Goal: Task Accomplishment & Management: Manage account settings

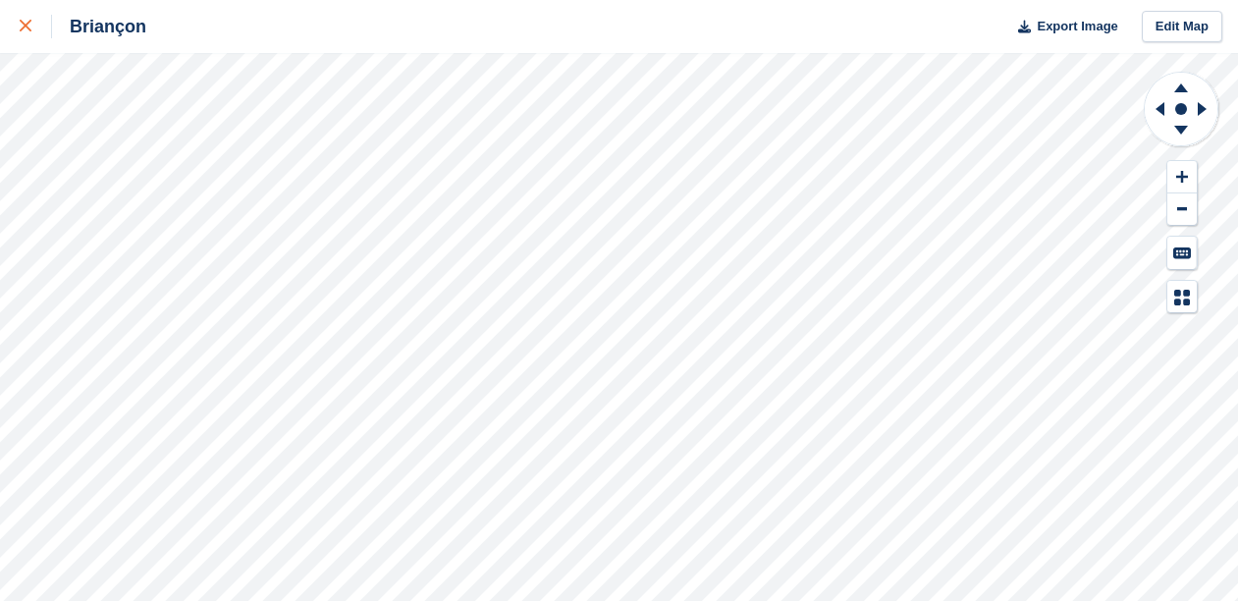
click at [29, 24] on icon at bounding box center [26, 26] width 12 height 12
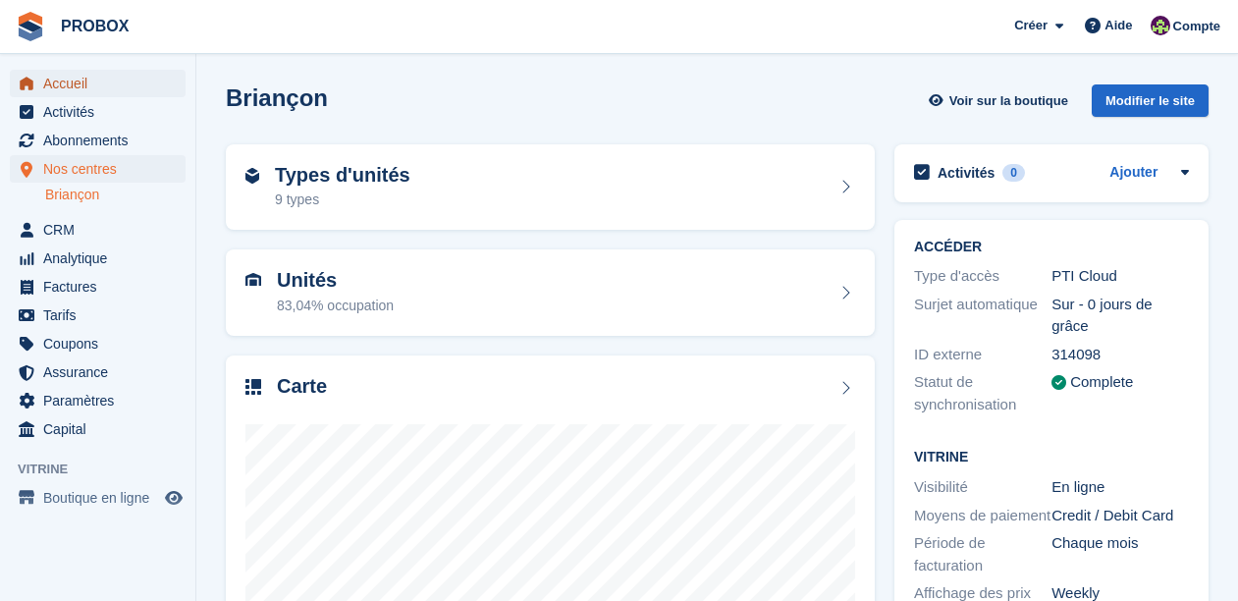
click at [82, 88] on span "Accueil" at bounding box center [102, 83] width 118 height 27
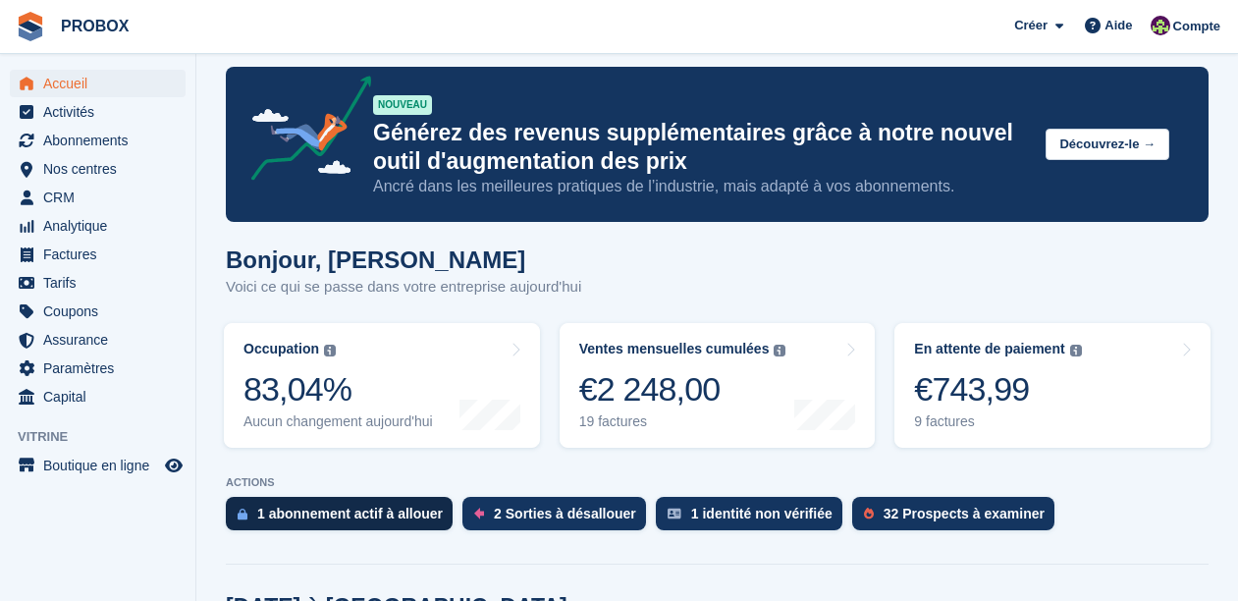
scroll to position [169, 0]
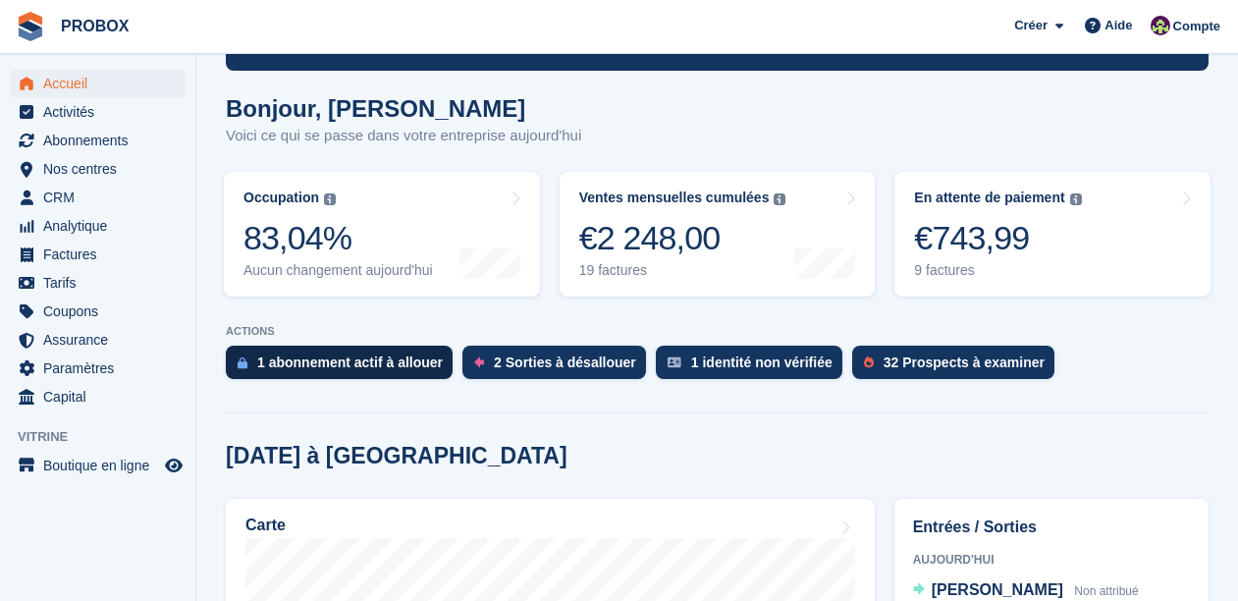
click at [412, 360] on div "1 abonnement actif à allouer" at bounding box center [349, 362] width 185 height 16
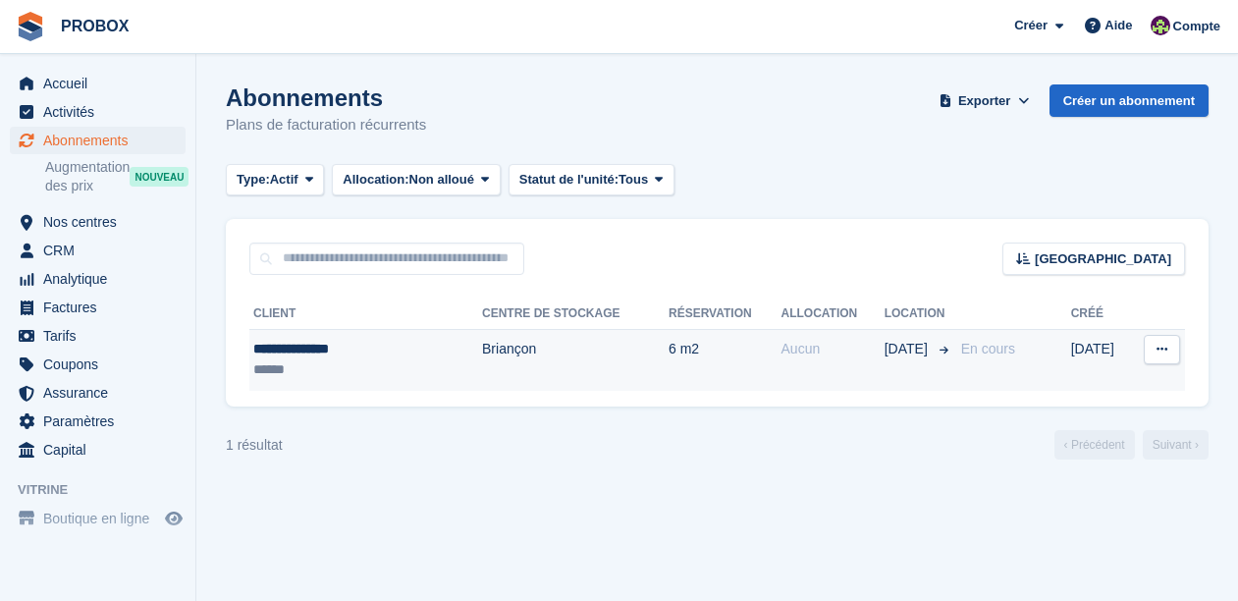
click at [1161, 344] on icon at bounding box center [1161, 349] width 11 height 13
click at [1044, 388] on p "Voir le client" at bounding box center [1085, 388] width 171 height 26
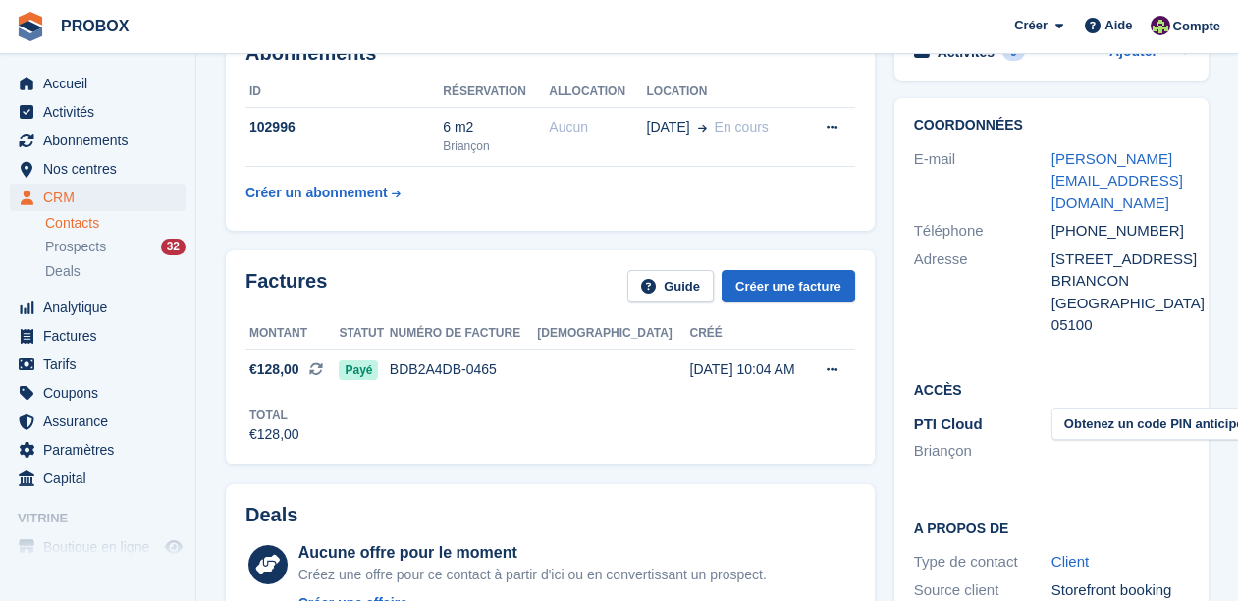
scroll to position [142, 0]
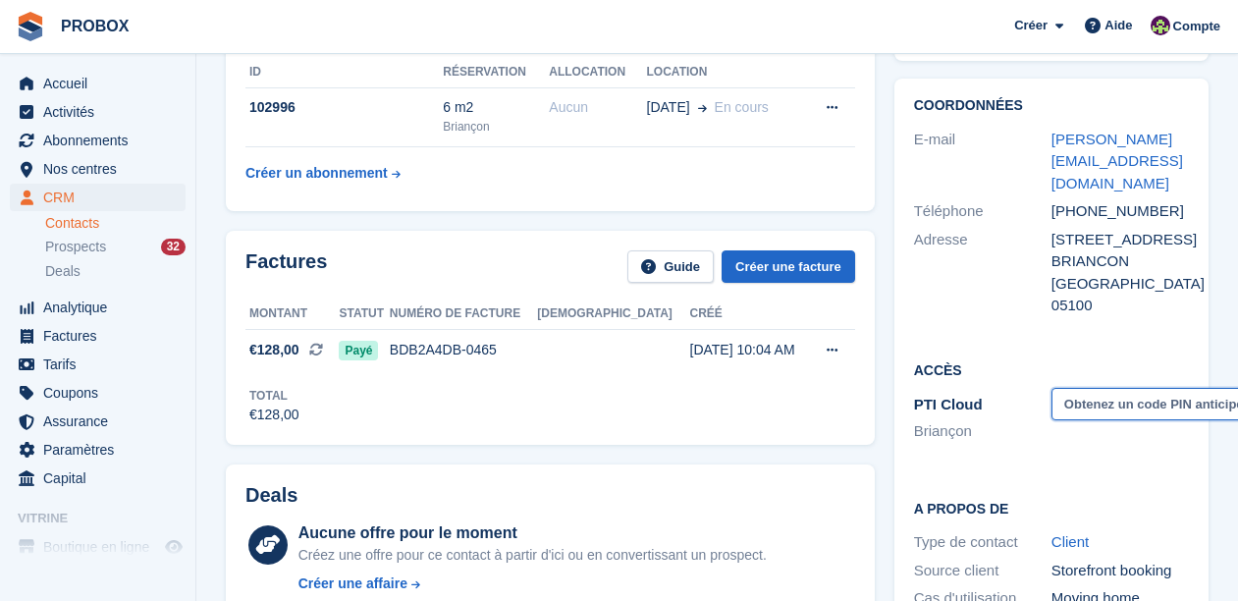
click at [1101, 388] on button "Obtenez un code PIN anticipé" at bounding box center [1153, 404] width 205 height 32
drag, startPoint x: 1158, startPoint y: 162, endPoint x: 1050, endPoint y: 139, distance: 110.3
click at [1050, 139] on div "E-mail deborah.b-10@outlook.fr" at bounding box center [1051, 162] width 275 height 73
copy div "deborah.b-10@outlook.fr"
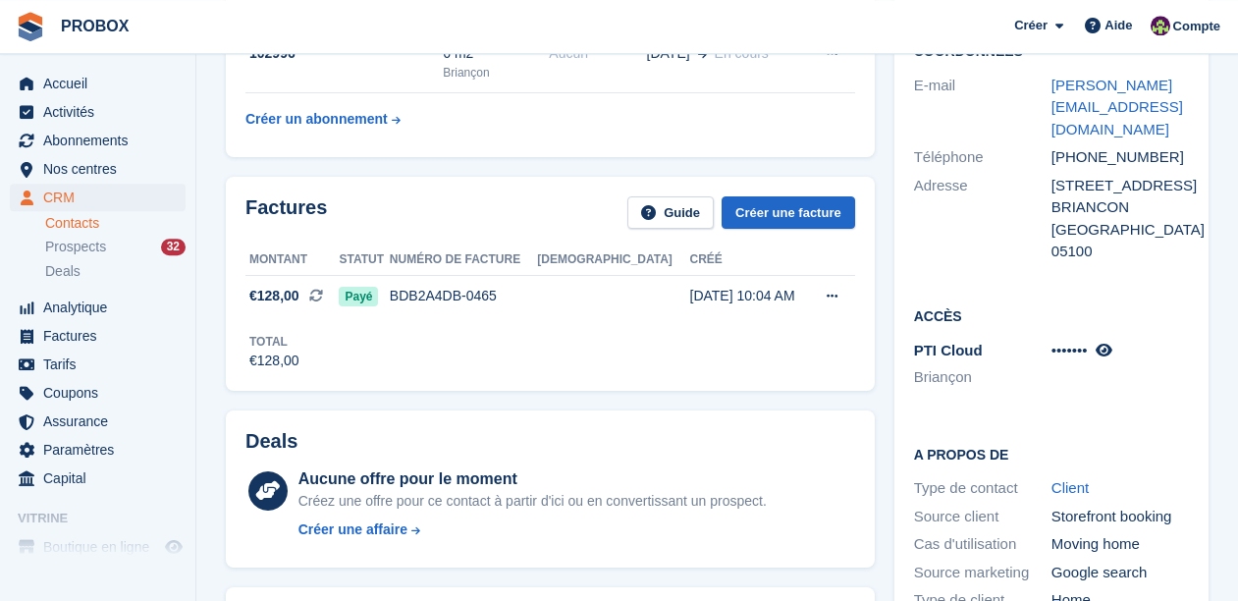
scroll to position [0, 0]
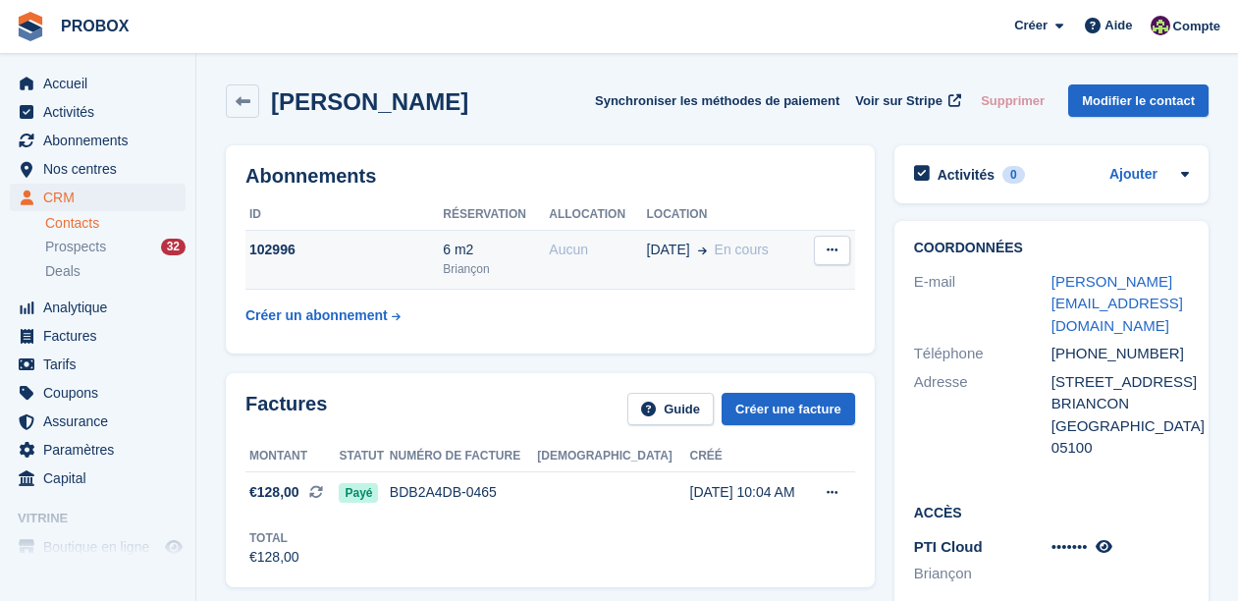
click at [830, 254] on icon at bounding box center [831, 249] width 11 height 13
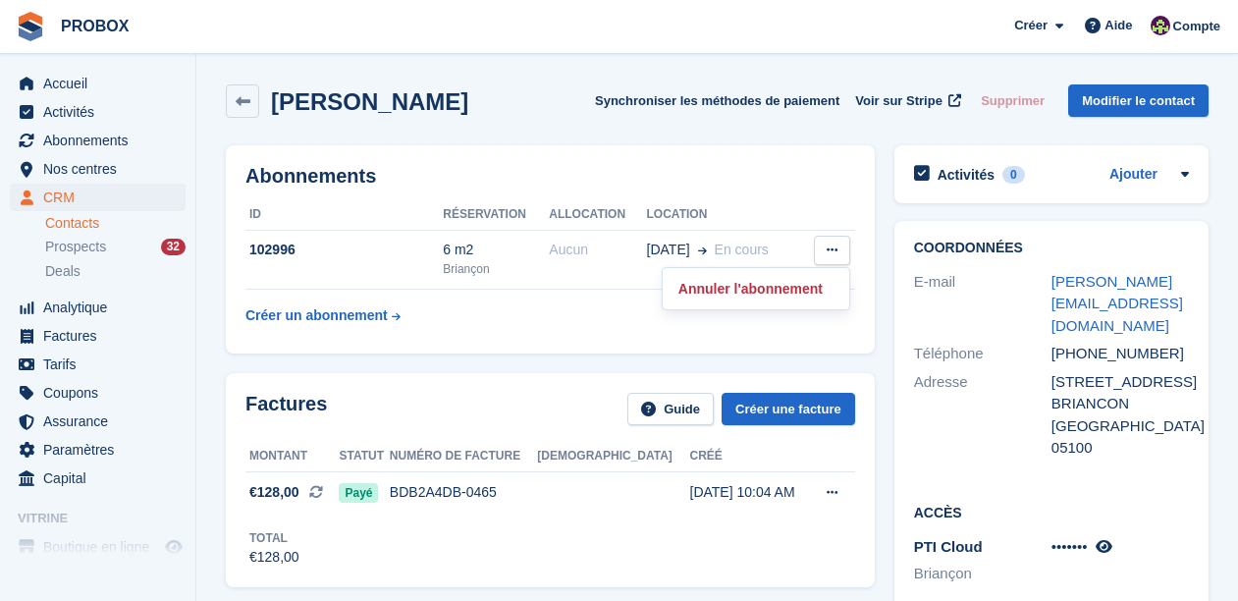
click at [543, 295] on table "ID Réservation Allocation Location 102996 6 m2 Briançon Aucun 22 Aug En cours" at bounding box center [549, 266] width 609 height 135
click at [81, 84] on span "Accueil" at bounding box center [102, 83] width 118 height 27
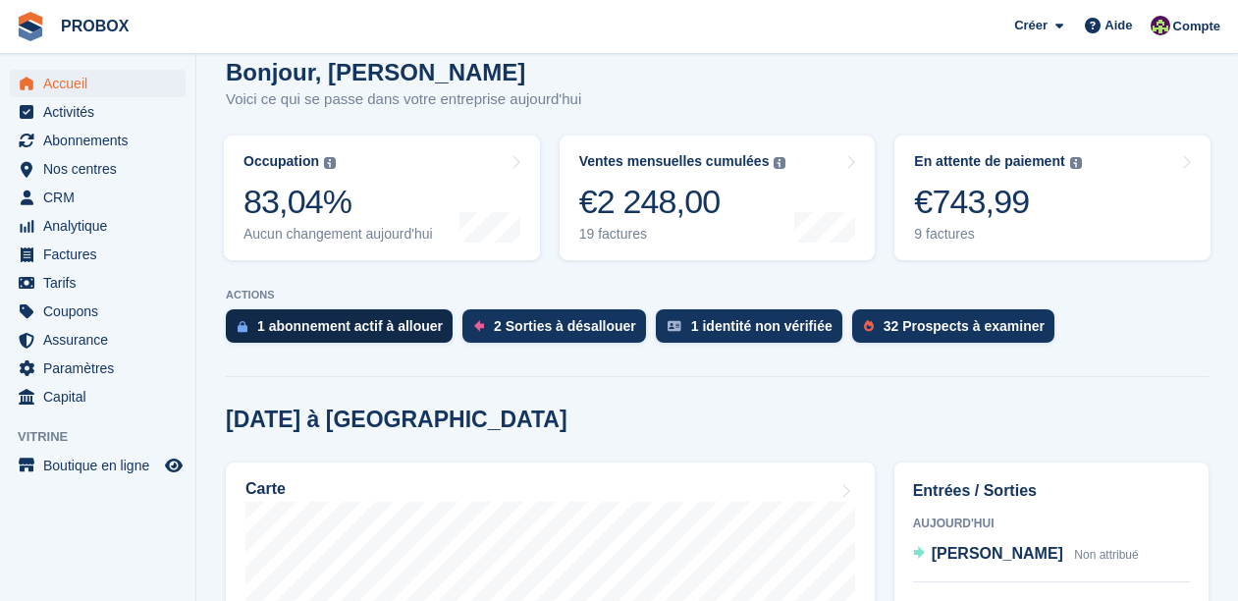
scroll to position [205, 0]
click at [385, 322] on div "1 abonnement actif à allouer" at bounding box center [349, 326] width 185 height 16
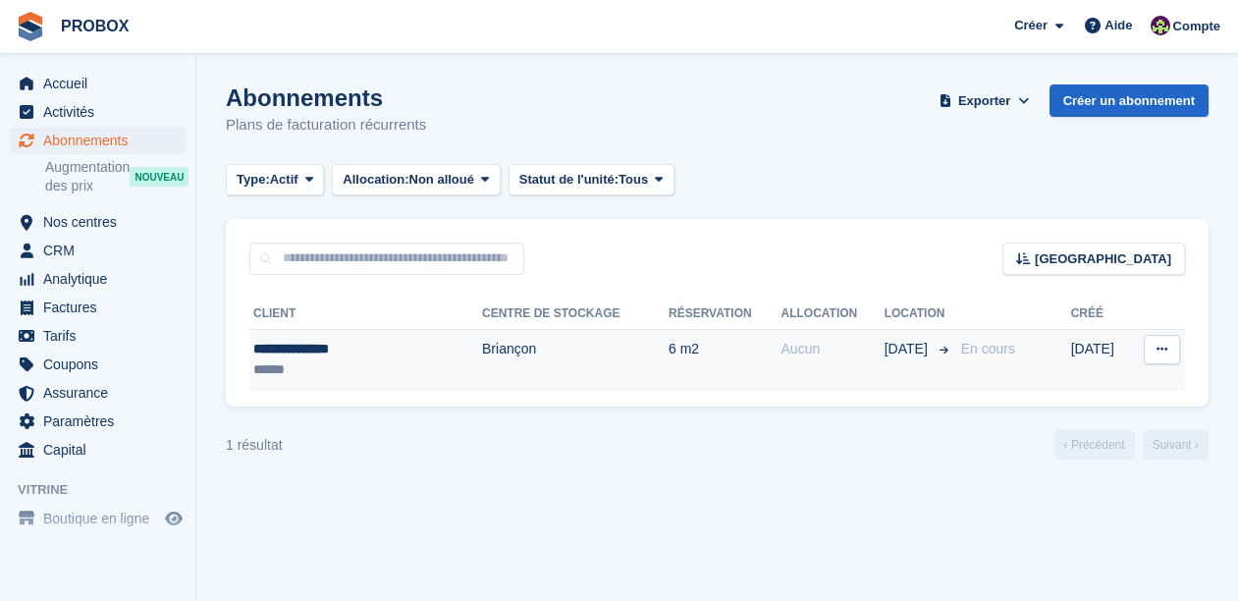
click at [993, 348] on span "En cours" at bounding box center [988, 349] width 54 height 16
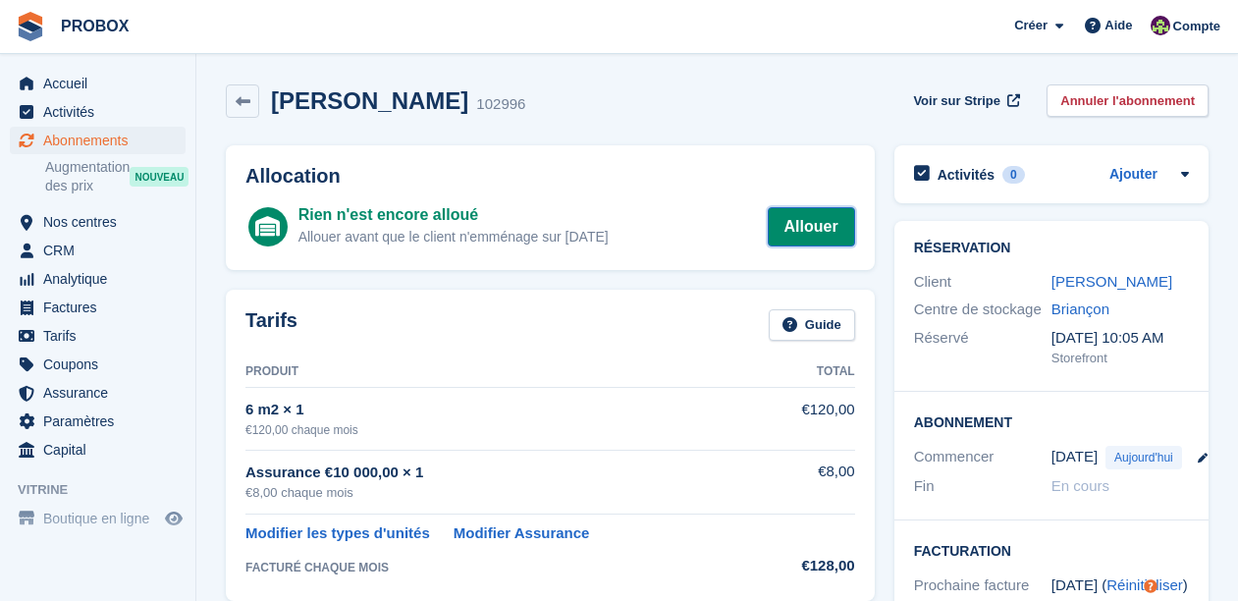
click at [810, 226] on link "Allouer" at bounding box center [810, 226] width 87 height 39
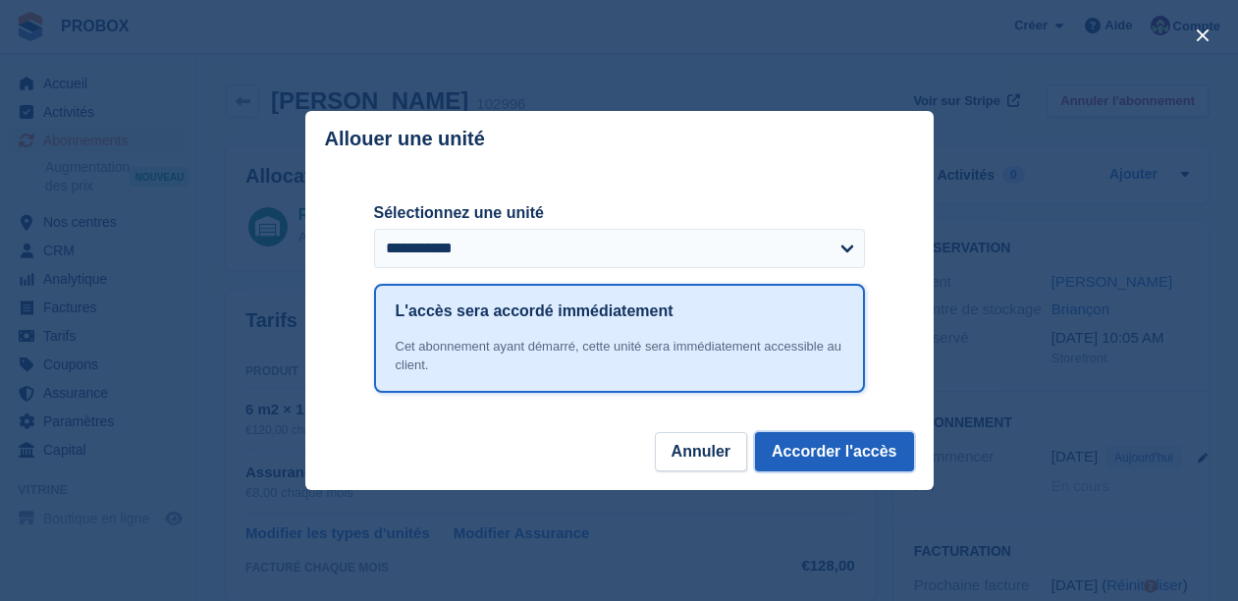
click at [819, 451] on button "Accorder l'accès" at bounding box center [834, 451] width 158 height 39
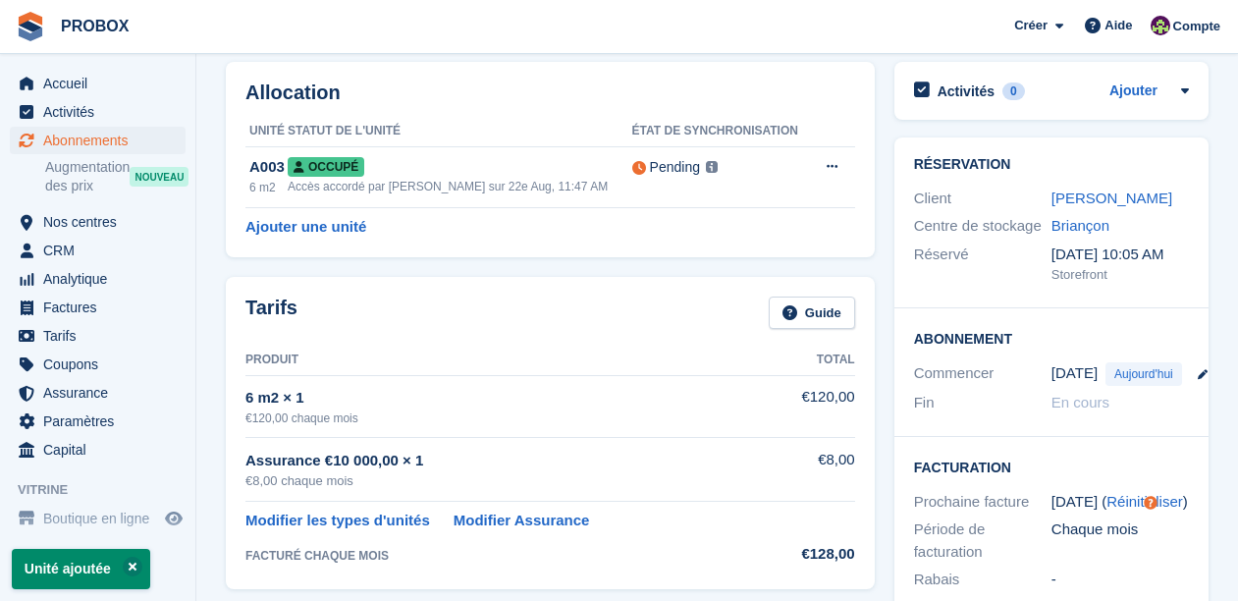
scroll to position [69, 0]
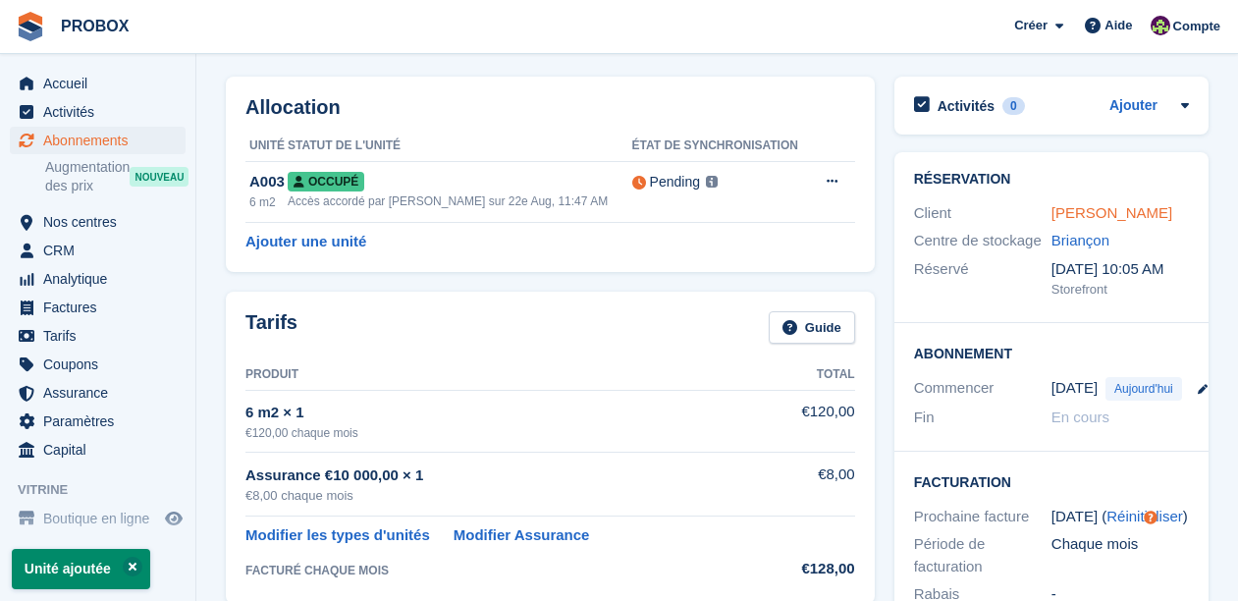
click at [1095, 212] on link "Déborah Bizzaro" at bounding box center [1111, 212] width 121 height 17
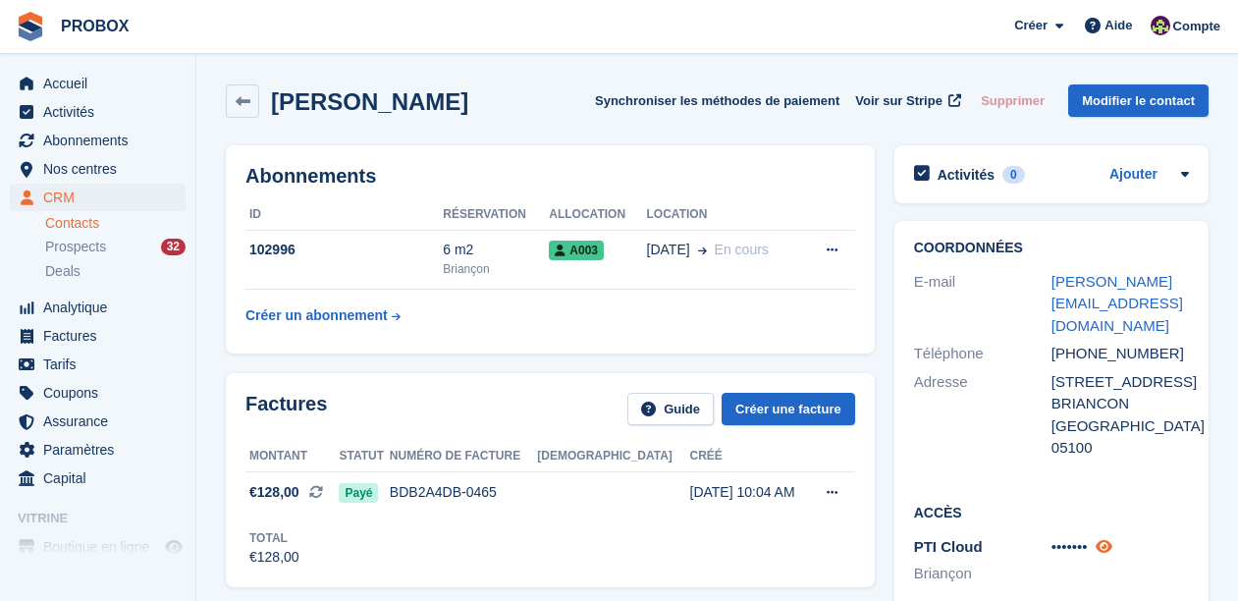
click at [1107, 539] on icon at bounding box center [1103, 546] width 17 height 15
drag, startPoint x: 1102, startPoint y: 525, endPoint x: 1053, endPoint y: 529, distance: 49.2
click at [1053, 536] on div "113445" at bounding box center [1119, 547] width 137 height 23
copy span "113445"
